Goal: Task Accomplishment & Management: Use online tool/utility

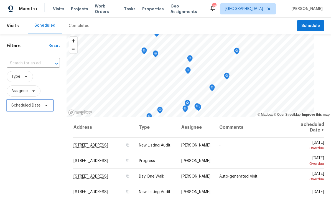
click at [48, 103] on span "Scheduled Date" at bounding box center [30, 105] width 47 height 11
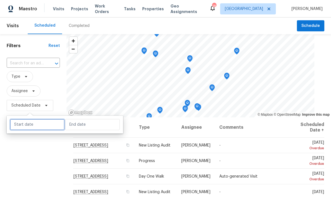
click at [46, 124] on input "text" at bounding box center [37, 124] width 55 height 11
select select "9"
select select "2025"
select select "10"
select select "2025"
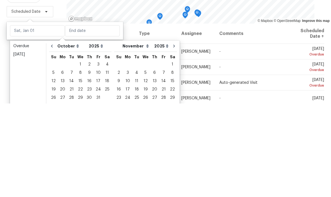
scroll to position [22, 0]
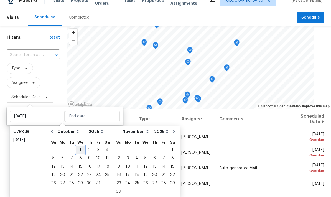
click at [81, 146] on div "1" at bounding box center [80, 150] width 9 height 8
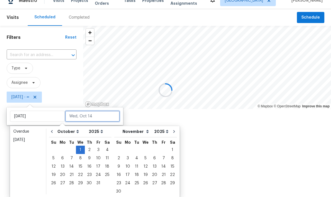
type input "[DATE]"
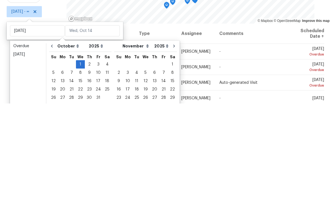
scroll to position [22, 0]
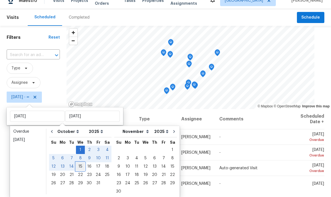
click at [81, 163] on div "15" at bounding box center [80, 167] width 9 height 8
type input "[DATE]"
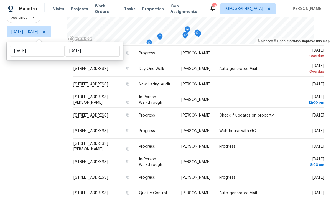
scroll to position [35, 0]
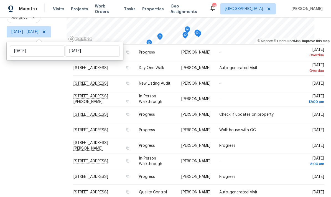
click at [0, 0] on icon at bounding box center [0, 0] width 0 height 0
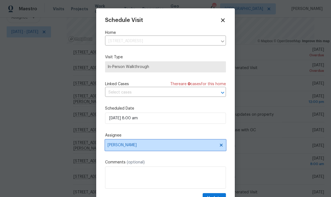
click at [223, 147] on icon at bounding box center [221, 145] width 4 height 4
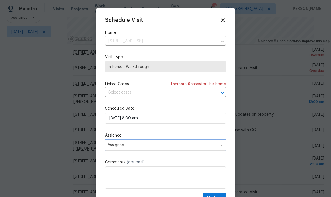
click at [209, 145] on span "Assignee" at bounding box center [162, 145] width 109 height 4
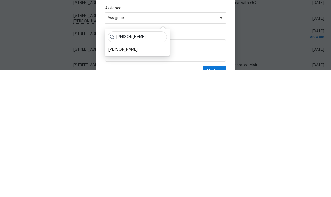
type input "[PERSON_NAME]"
click at [136, 173] on div "[PERSON_NAME]" at bounding box center [137, 177] width 61 height 8
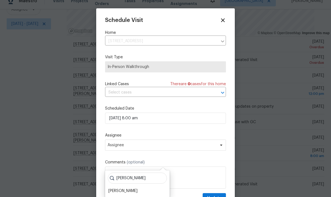
click at [124, 188] on div "[PERSON_NAME]" at bounding box center [122, 191] width 29 height 6
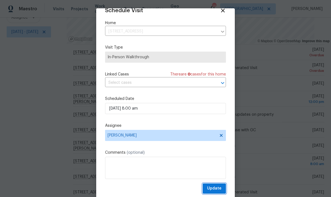
click at [220, 188] on span "Update" at bounding box center [214, 188] width 14 height 7
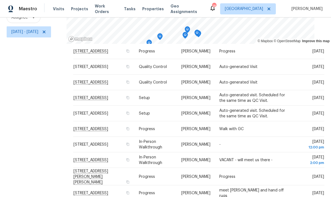
scroll to position [160, 0]
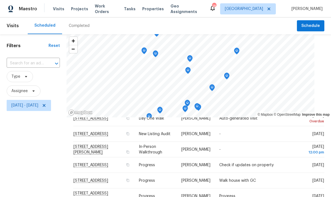
click at [191, 9] on span "Geo Assignments" at bounding box center [187, 8] width 32 height 11
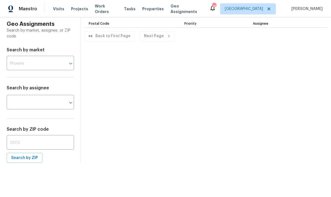
click at [53, 140] on input "text" at bounding box center [40, 142] width 67 height 13
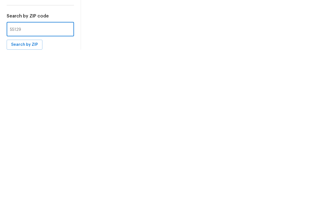
type input "55129"
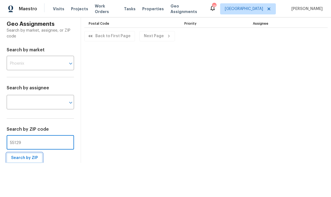
click at [34, 161] on span "Search by ZIP" at bounding box center [24, 157] width 27 height 7
